Goal: Browse casually

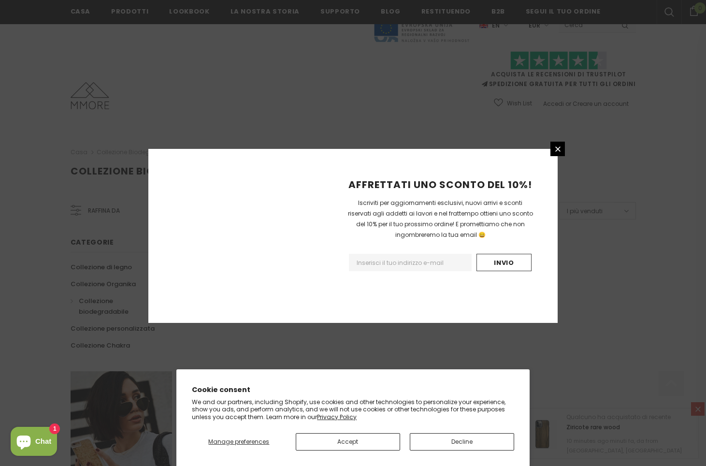
scroll to position [524, 0]
